Goal: Task Accomplishment & Management: Manage account settings

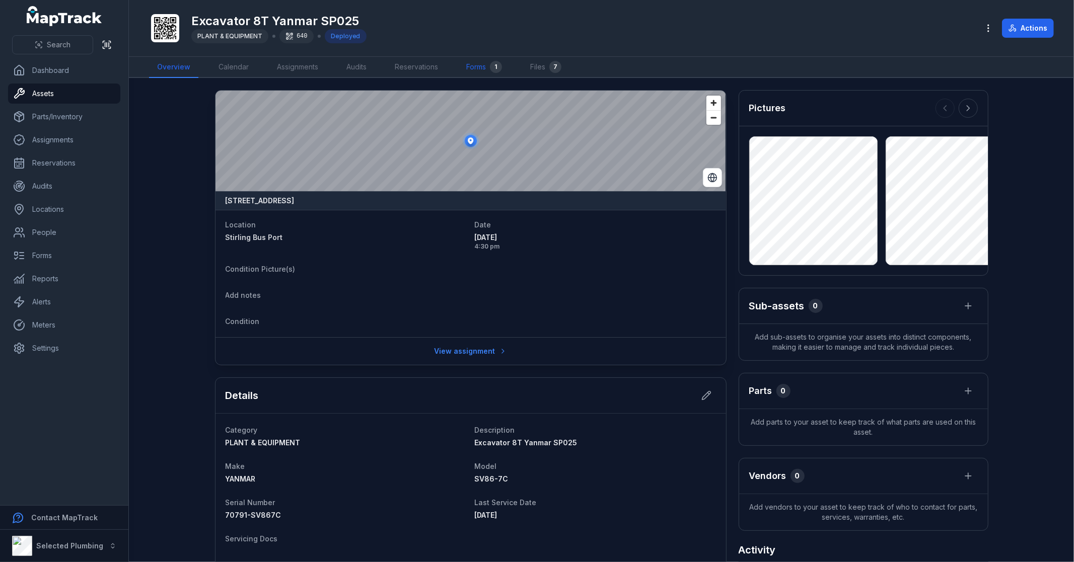
click at [484, 66] on link "Forms 1" at bounding box center [484, 67] width 52 height 21
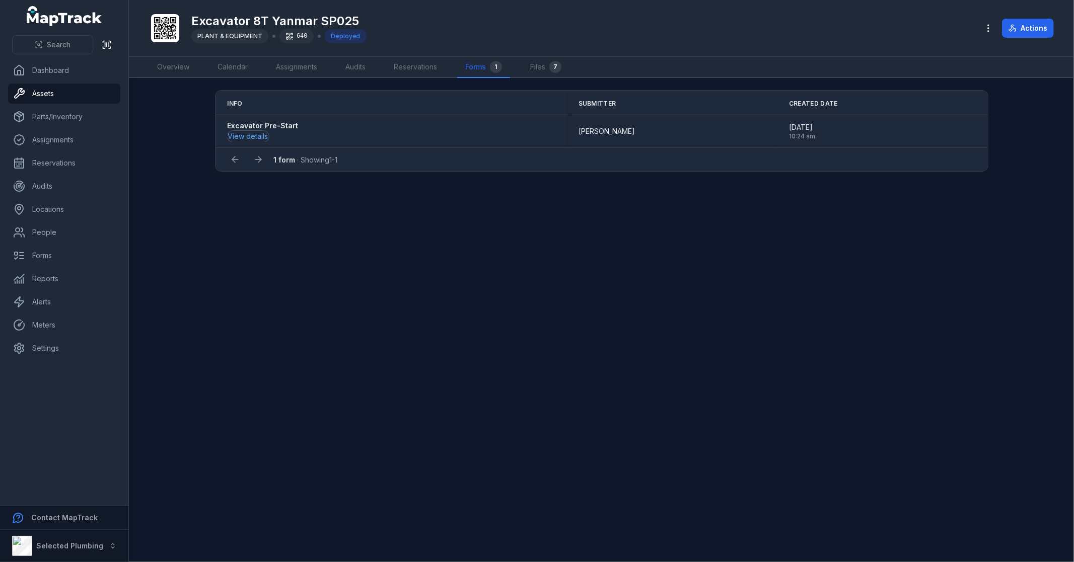
click at [252, 136] on button "View details" at bounding box center [248, 136] width 41 height 11
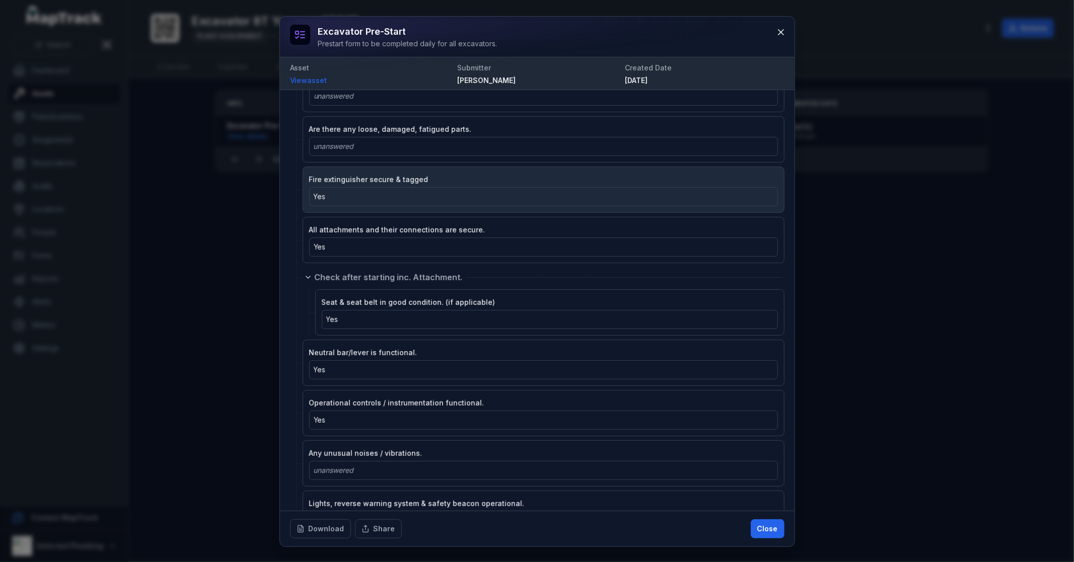
scroll to position [279, 0]
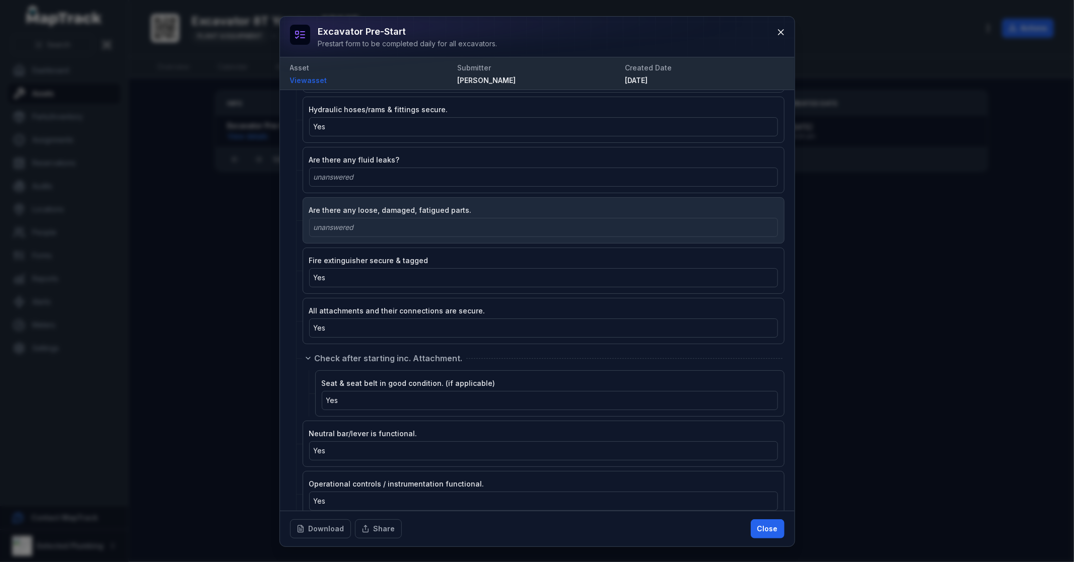
click at [393, 227] on div "unanswered" at bounding box center [544, 227] width 460 height 10
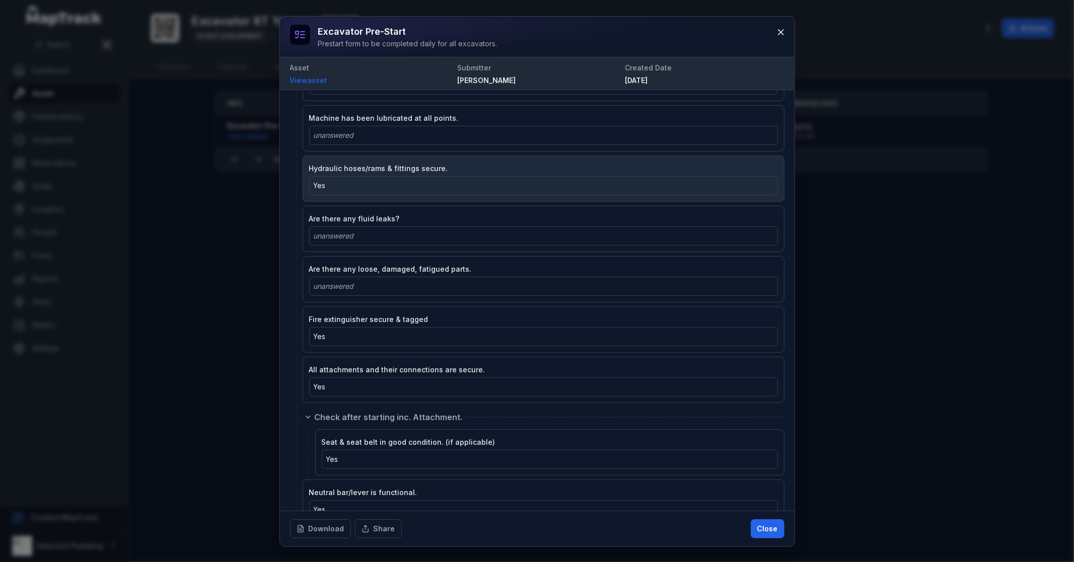
scroll to position [168, 0]
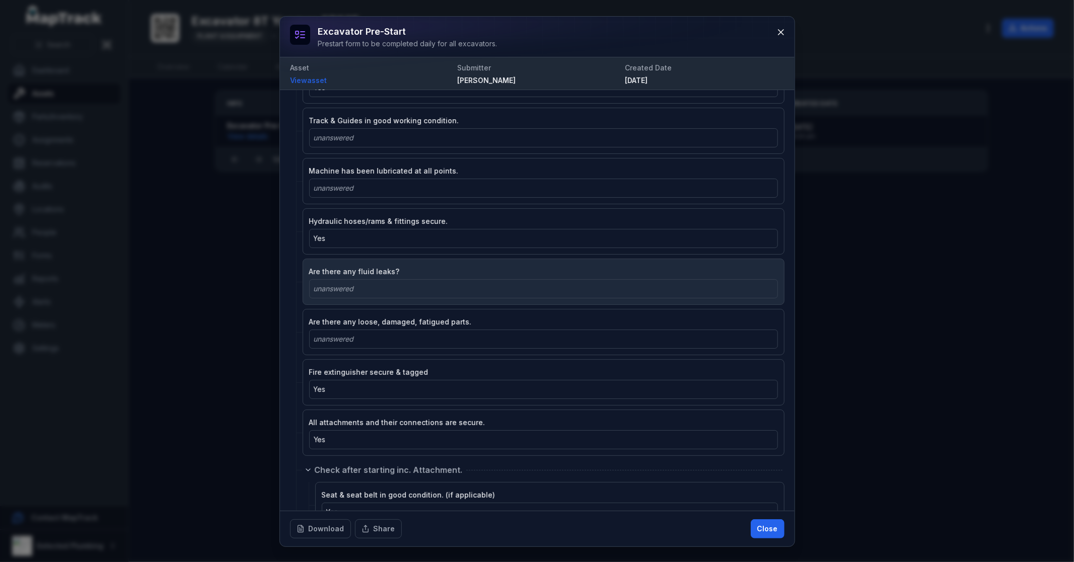
click at [378, 292] on div "unanswered" at bounding box center [544, 289] width 460 height 10
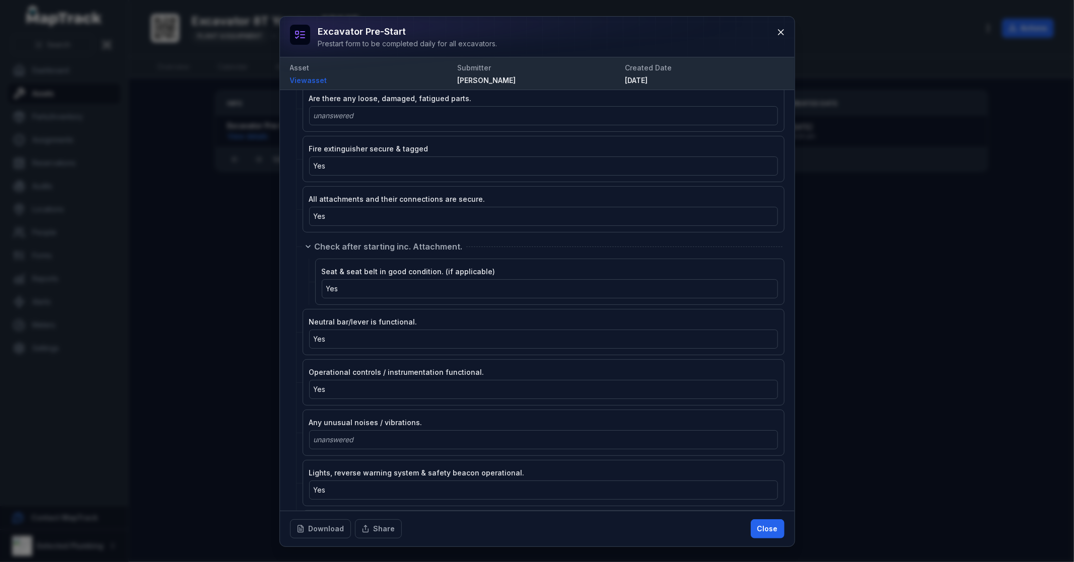
scroll to position [0, 0]
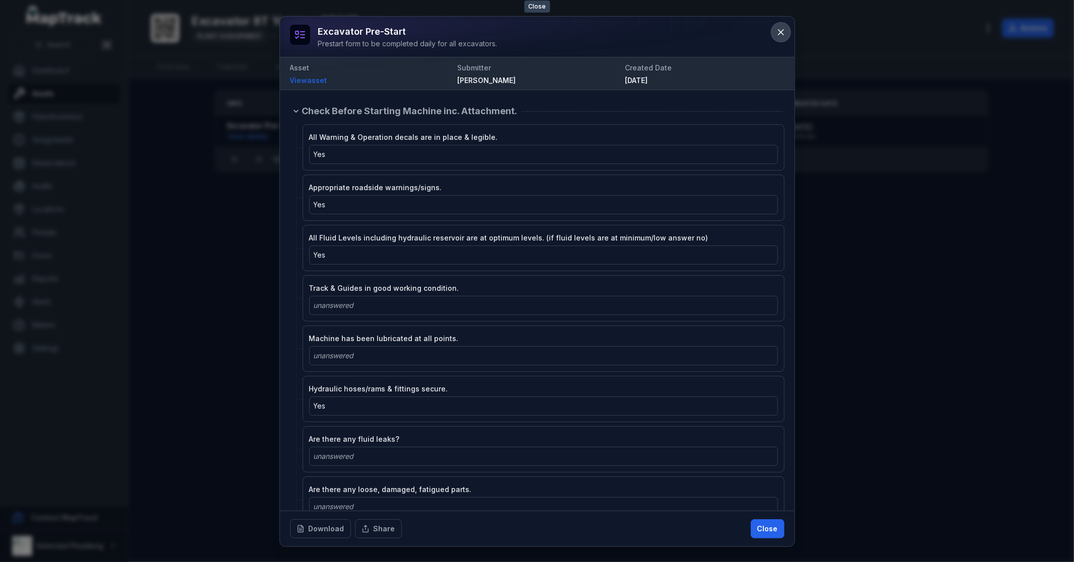
click at [780, 32] on icon at bounding box center [780, 32] width 5 height 5
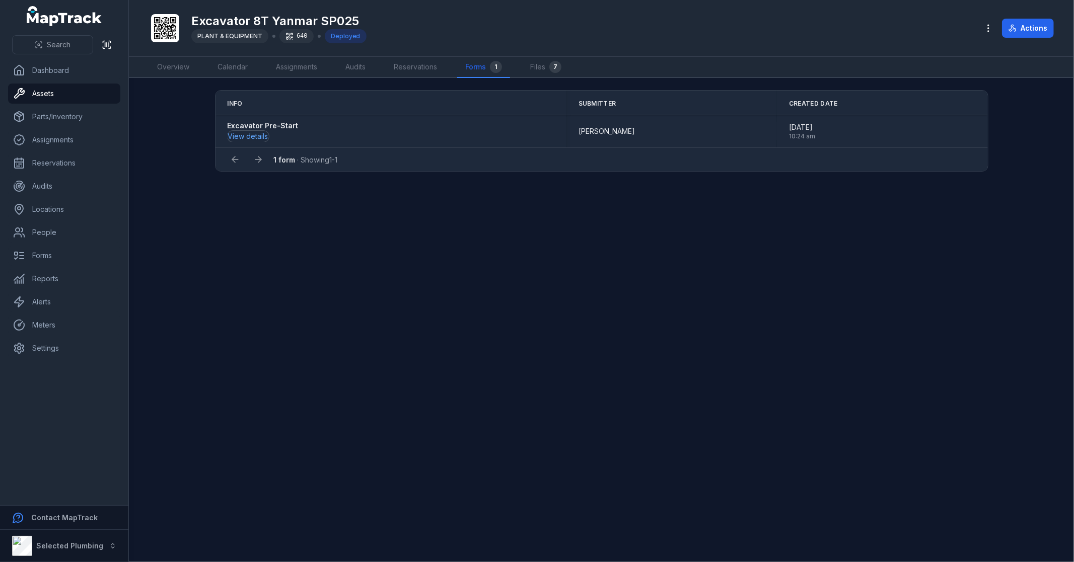
click at [257, 134] on button "View details" at bounding box center [248, 136] width 41 height 11
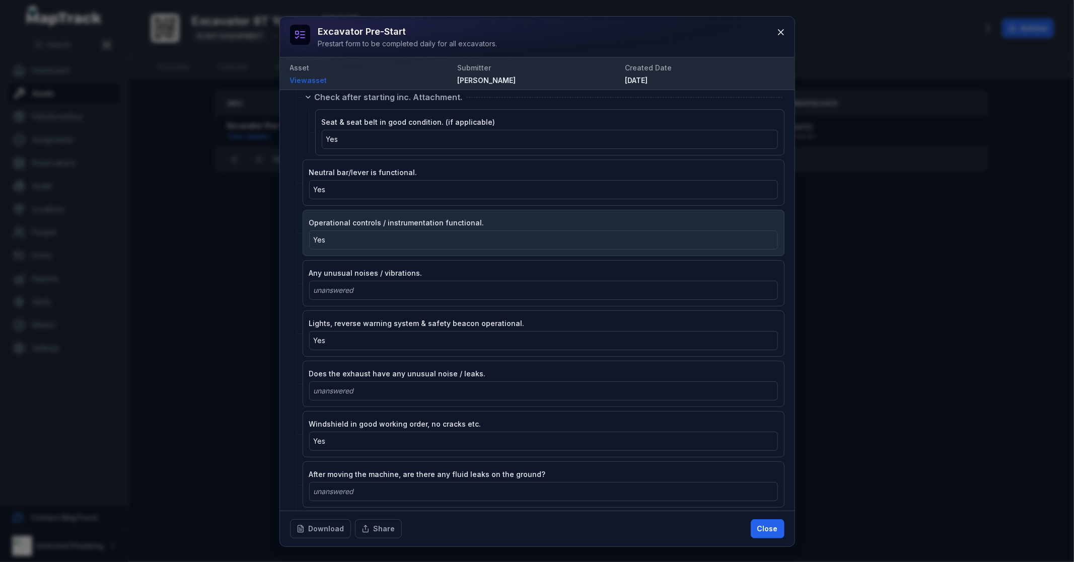
scroll to position [652, 0]
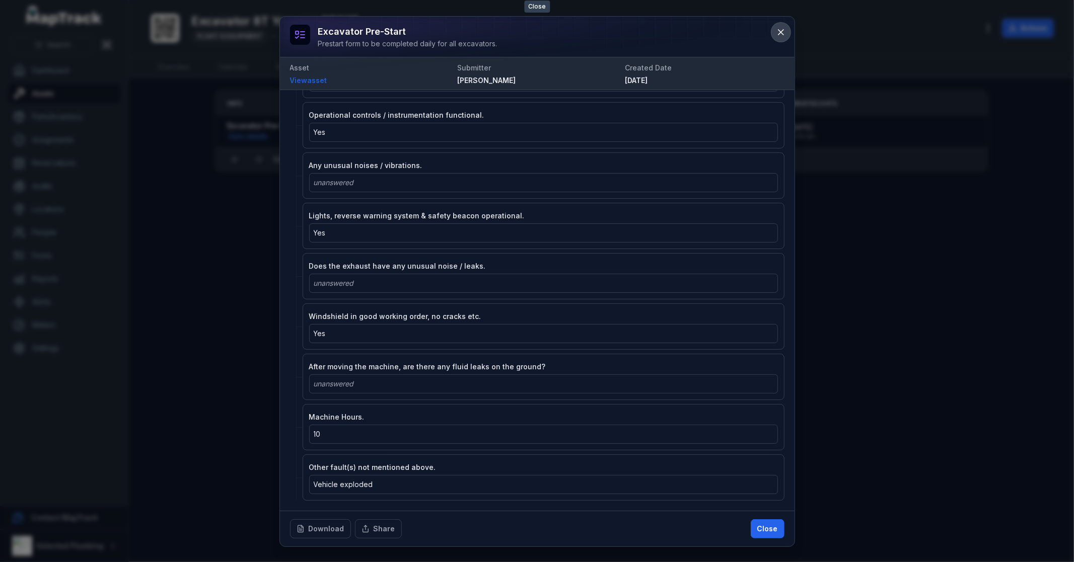
click at [785, 29] on icon at bounding box center [781, 32] width 10 height 10
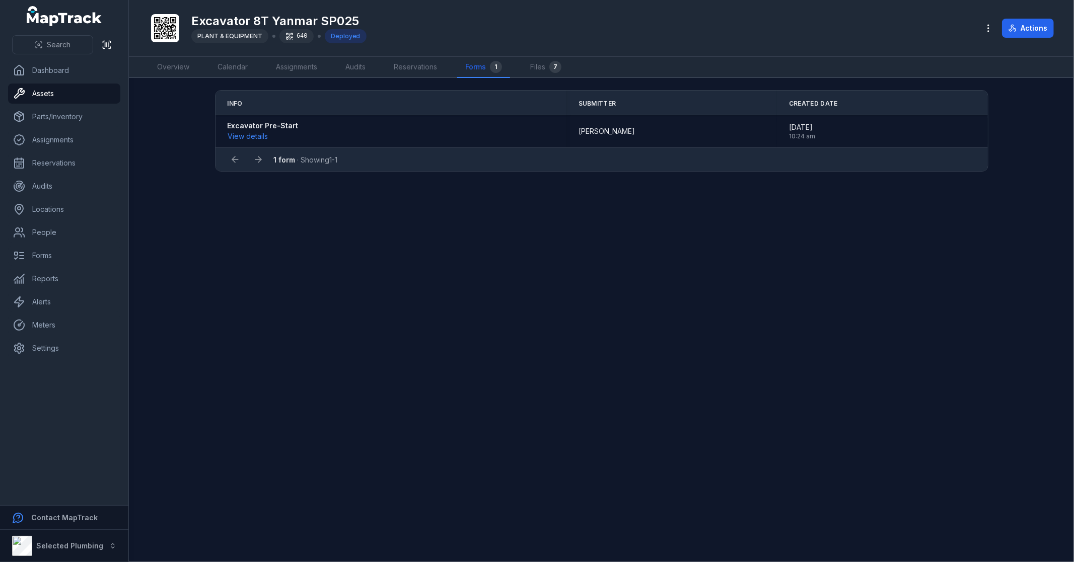
click at [637, 318] on main "Info Submitter Created Date Excavator Pre-Start View details [PERSON_NAME] [DAT…" at bounding box center [601, 320] width 945 height 484
click at [73, 253] on link "Forms" at bounding box center [64, 256] width 112 height 20
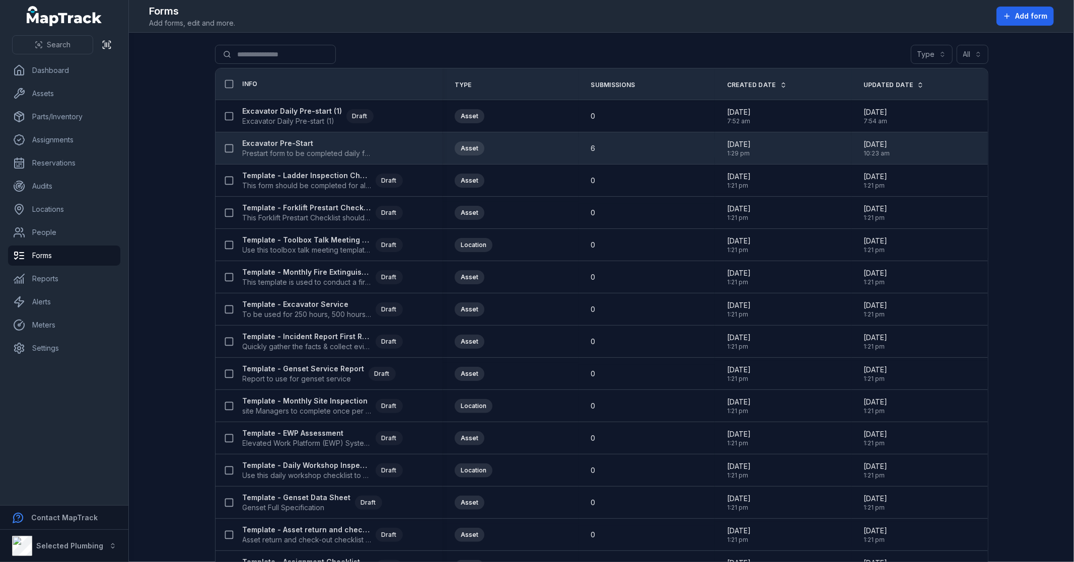
click at [285, 145] on strong "Excavator Pre-Start" at bounding box center [307, 143] width 129 height 10
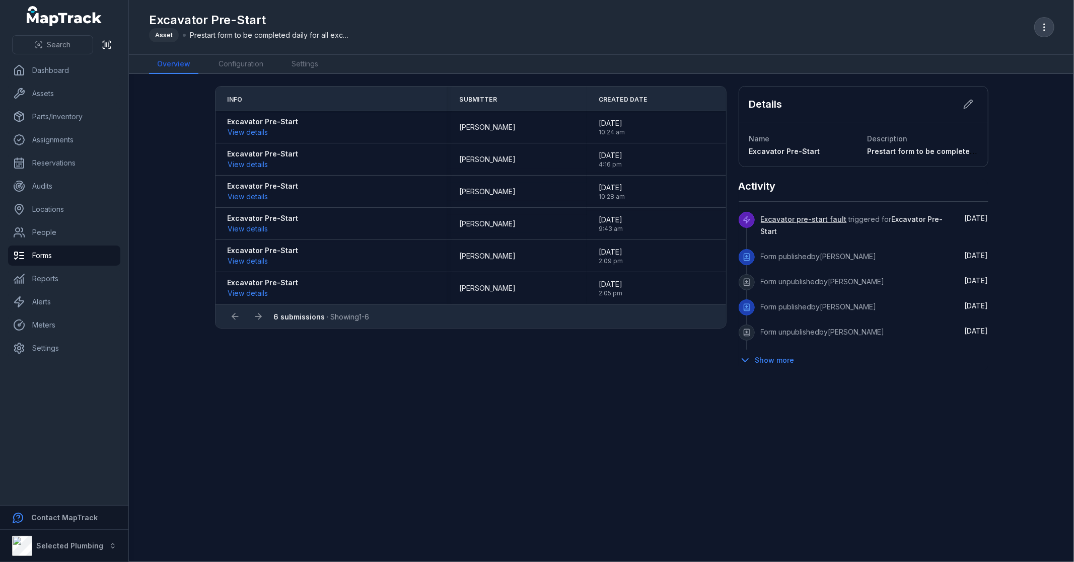
click at [1043, 25] on icon "button" at bounding box center [1044, 27] width 10 height 10
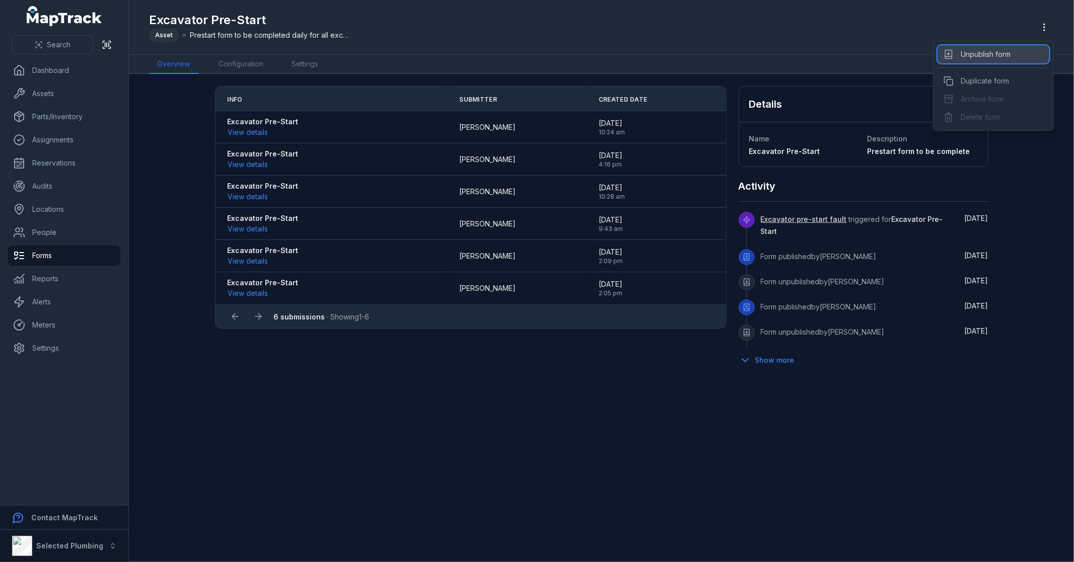
click at [990, 53] on div "Unpublish form" at bounding box center [993, 54] width 112 height 18
